Goal: Find specific page/section: Find specific page/section

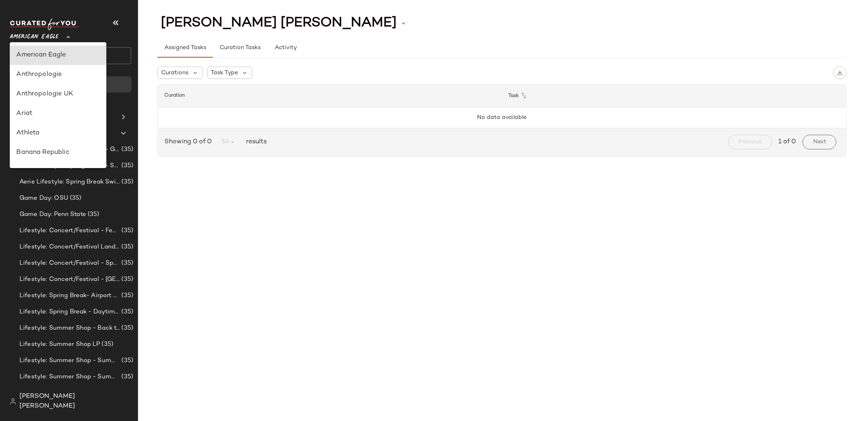
click at [58, 42] on span "American Eagle" at bounding box center [34, 35] width 49 height 15
click at [68, 146] on div "Banana Republic" at bounding box center [58, 152] width 97 height 19
type input "**"
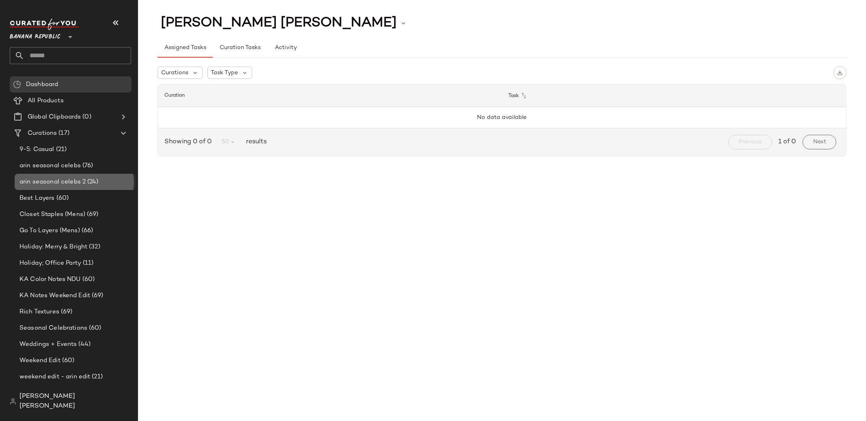
click at [77, 179] on span "arin seasonal celebs 2" at bounding box center [52, 181] width 66 height 9
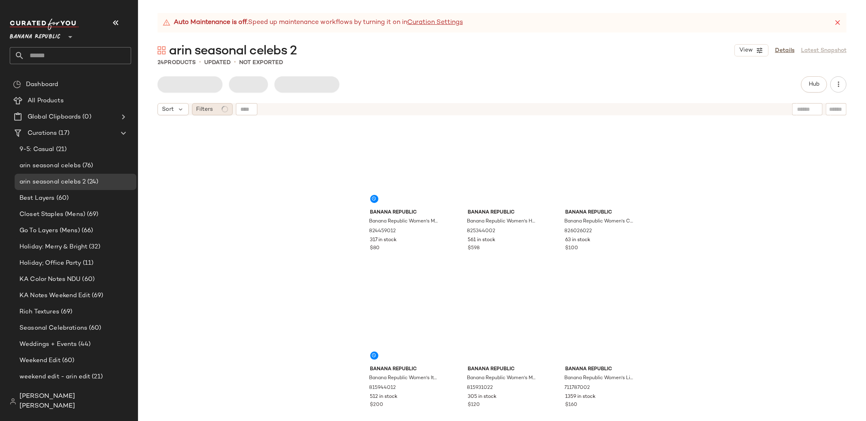
click at [224, 112] on icon at bounding box center [224, 109] width 7 height 7
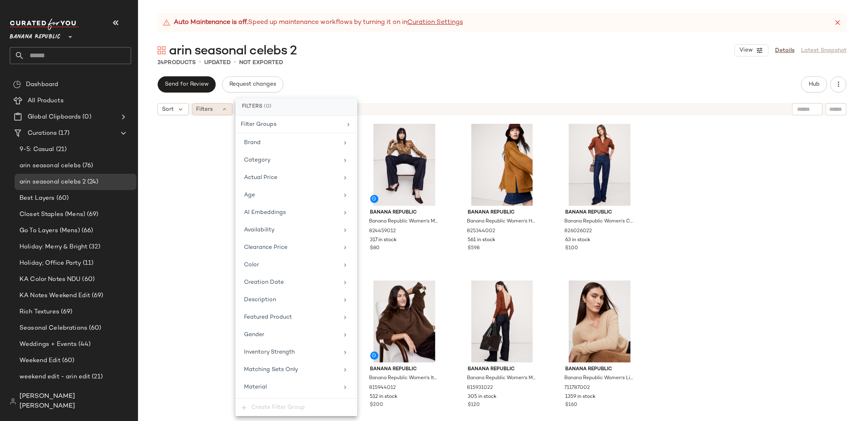
click at [744, 153] on div "Banana Republic Banana Republic Women's Mesh Turtleneck Top Autumn Gold Roses P…" at bounding box center [502, 280] width 728 height 322
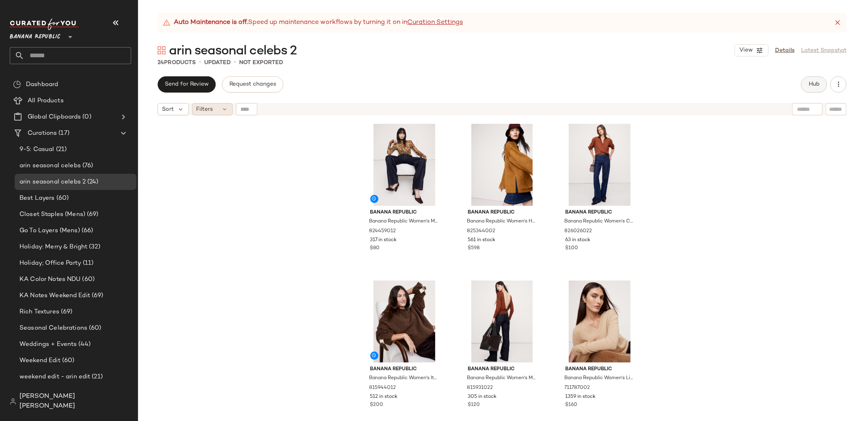
click at [816, 88] on button "Hub" at bounding box center [814, 84] width 26 height 16
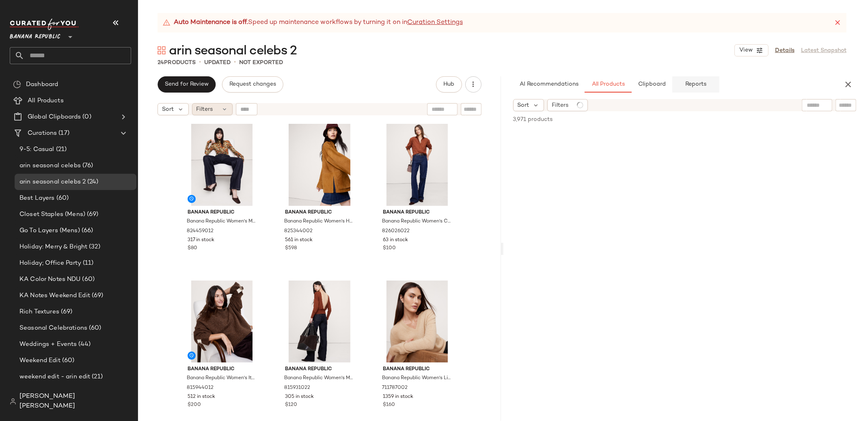
click at [698, 89] on button "Reports" at bounding box center [695, 84] width 47 height 16
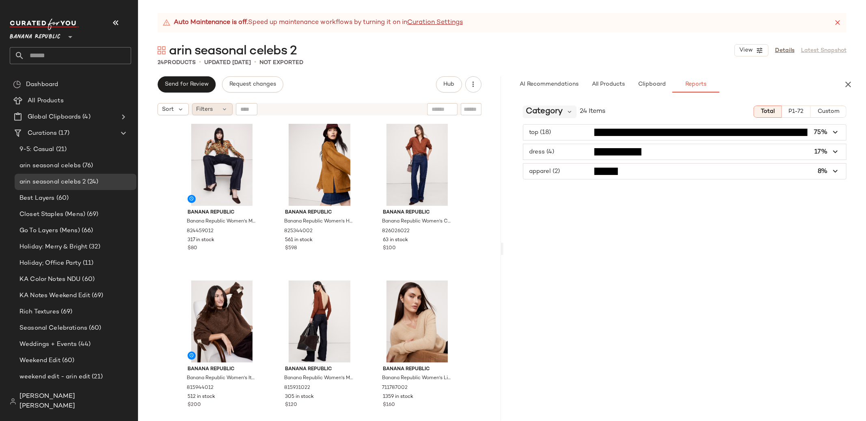
click at [558, 112] on span "Category" at bounding box center [544, 112] width 37 height 12
